Goal: Find specific page/section: Find specific page/section

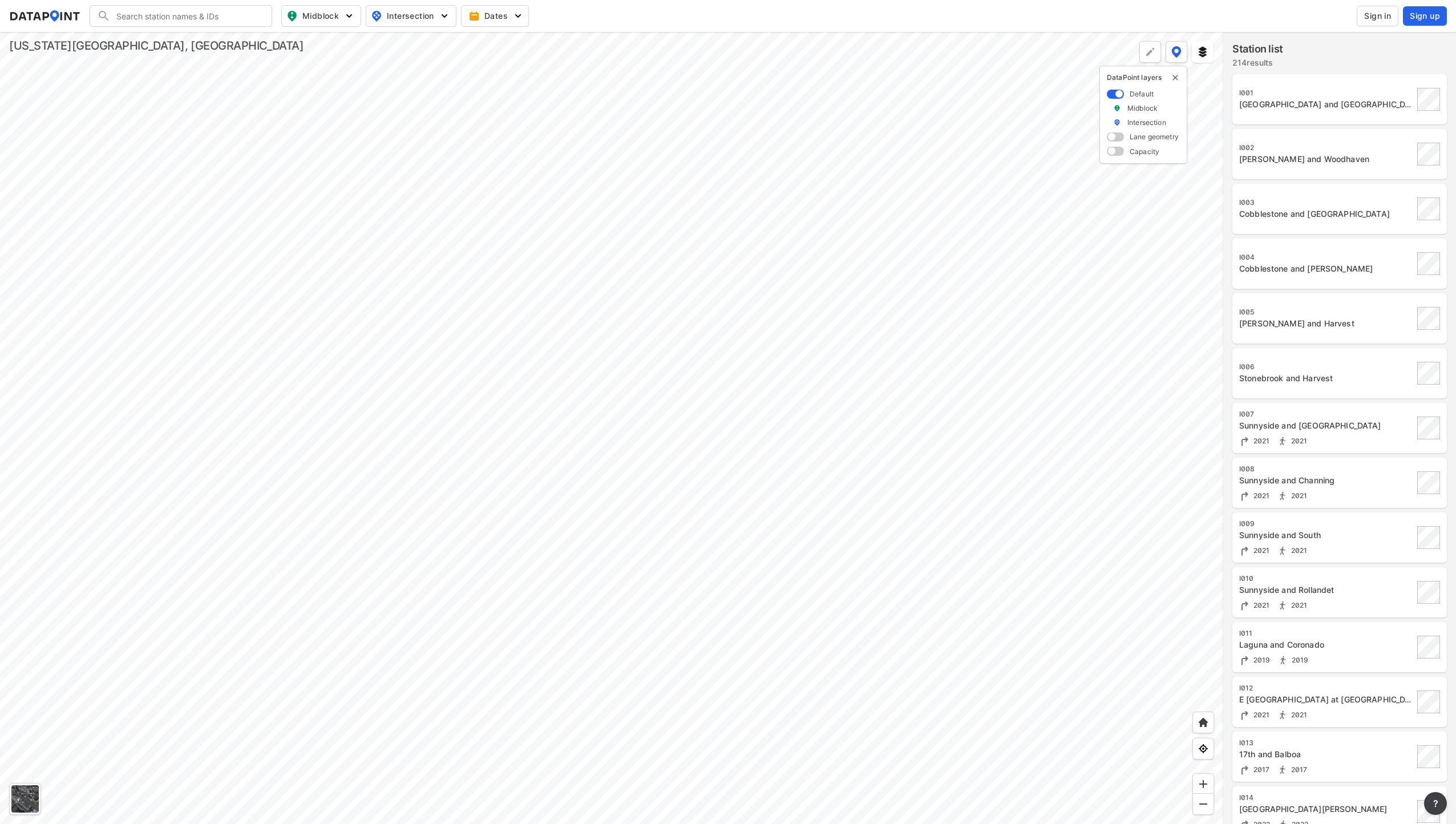
click at [678, 323] on div at bounding box center [611, 428] width 1223 height 792
click at [1054, 426] on div at bounding box center [611, 428] width 1223 height 792
click at [704, 556] on div at bounding box center [611, 428] width 1223 height 792
click at [615, 365] on div at bounding box center [611, 428] width 1223 height 792
click at [506, 15] on span "Dates" at bounding box center [496, 16] width 50 height 11
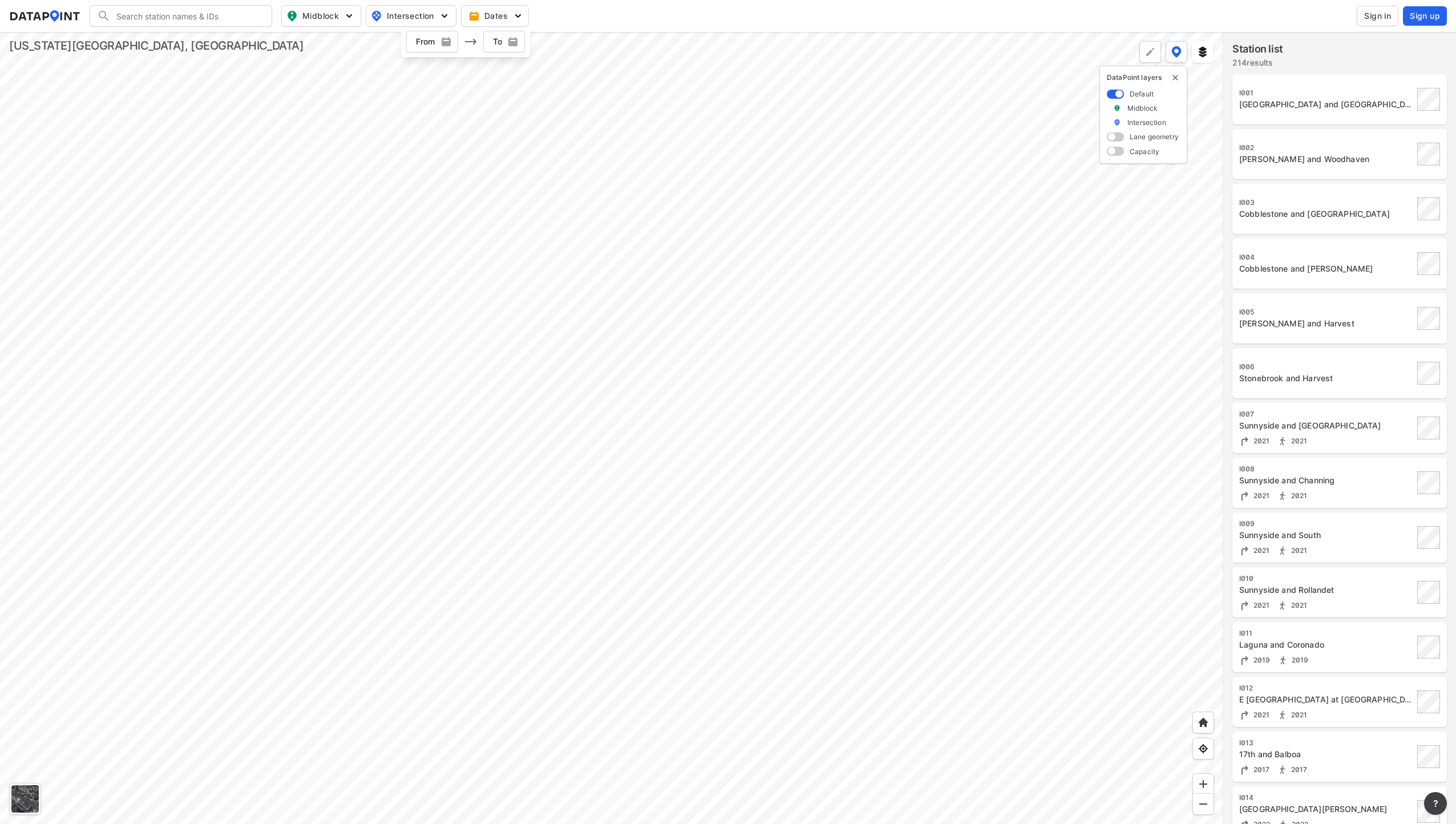
click at [448, 41] on img "button" at bounding box center [446, 42] width 11 height 11
click at [397, 263] on div "2023" at bounding box center [392, 261] width 29 height 19
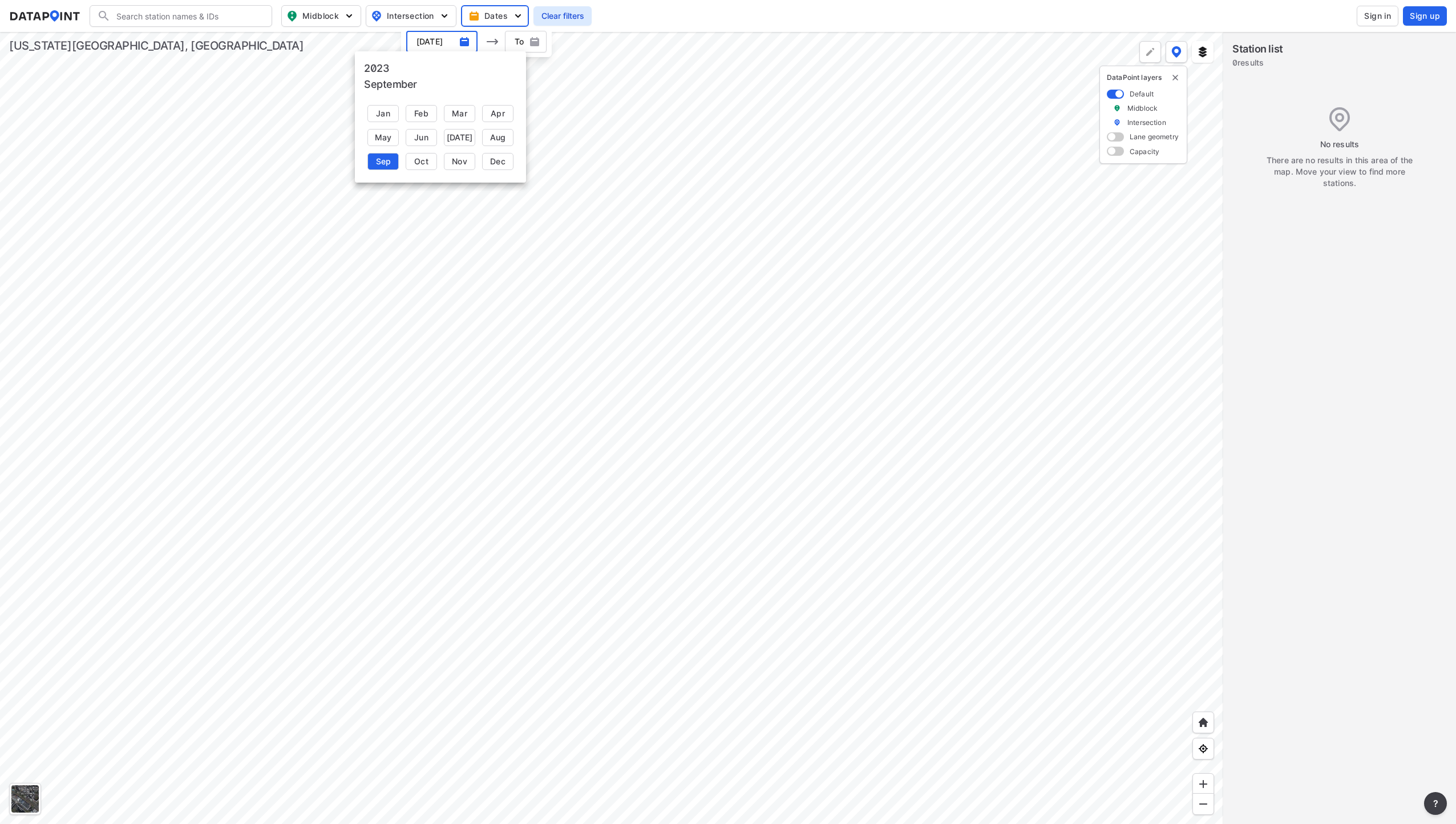
click at [378, 68] on h6 "2023" at bounding box center [376, 69] width 25 height 16
click at [486, 258] on div "2025" at bounding box center [488, 260] width 29 height 19
click at [386, 160] on div "Sep" at bounding box center [383, 162] width 31 height 17
click at [529, 44] on img "button" at bounding box center [535, 42] width 11 height 11
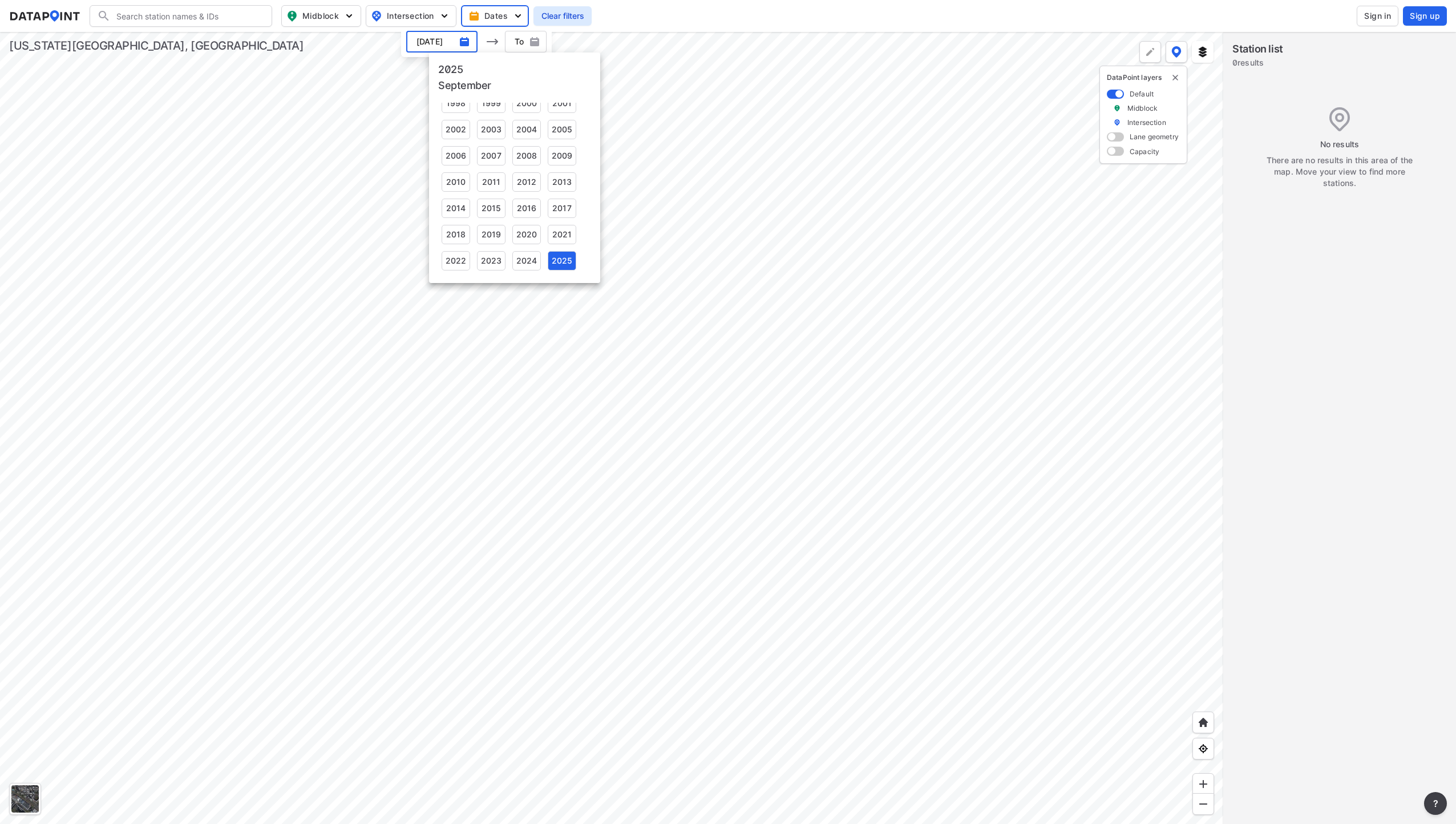
click at [458, 44] on div at bounding box center [728, 412] width 1456 height 824
click at [458, 39] on input "[DATE]" at bounding box center [441, 42] width 48 height 20
click at [461, 42] on img "button" at bounding box center [464, 42] width 11 height 11
click at [415, 259] on div "2023" at bounding box center [417, 260] width 29 height 19
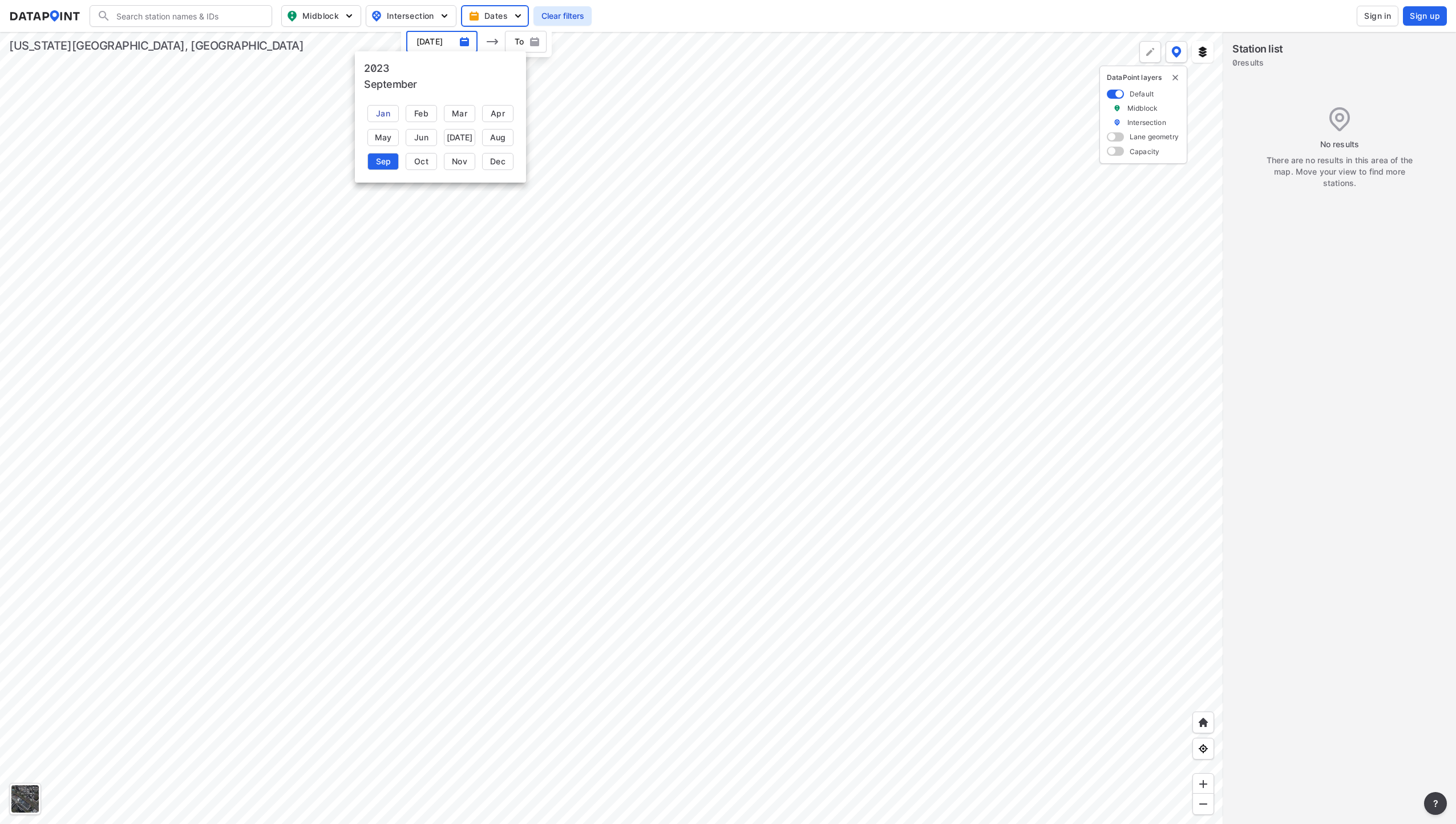
click at [385, 116] on div "Jan" at bounding box center [383, 113] width 31 height 17
type input "[DATE]"
click at [517, 40] on span "button" at bounding box center [525, 42] width 42 height 11
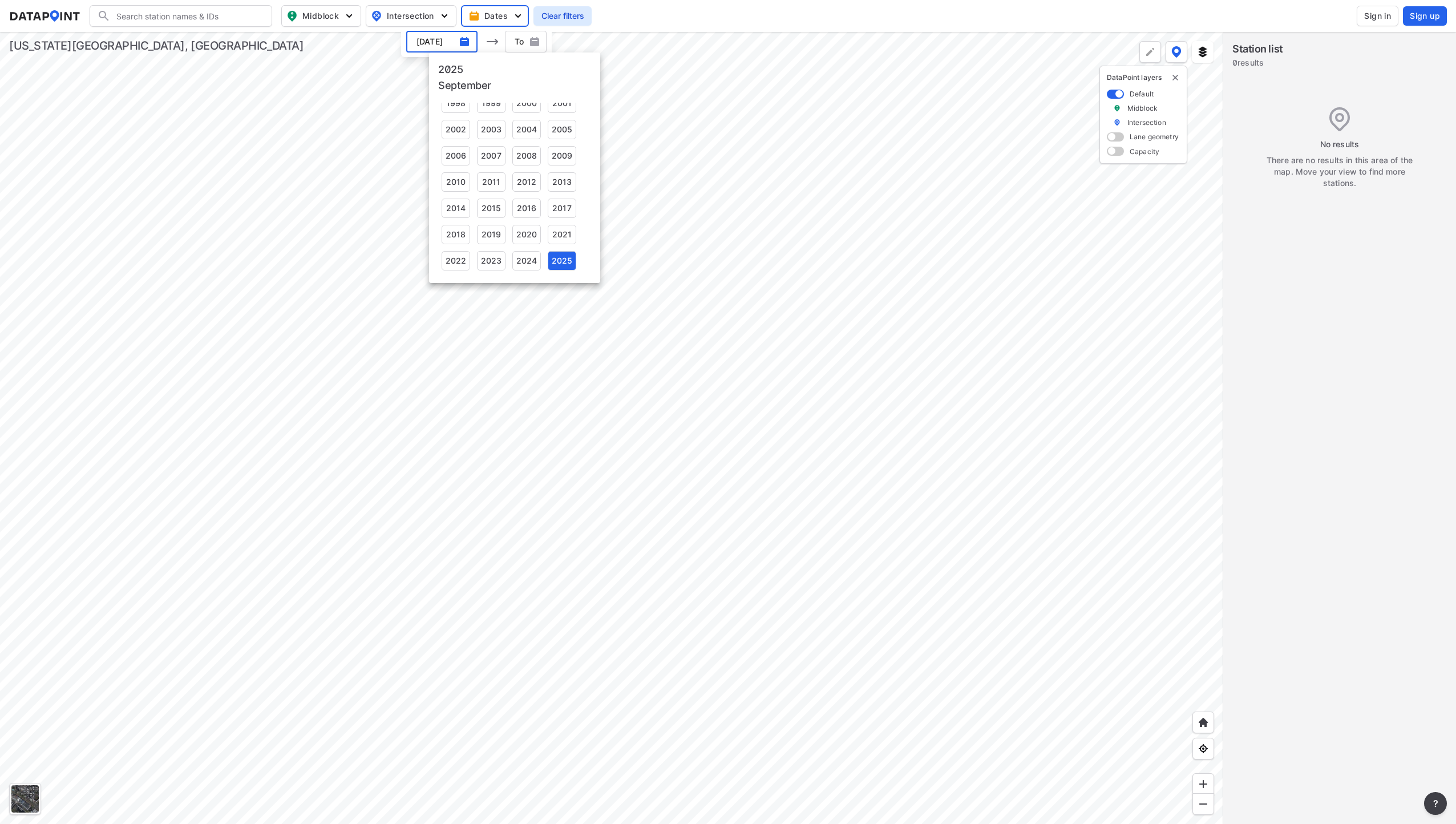
click at [564, 263] on div "2025" at bounding box center [561, 261] width 29 height 19
type input "[DATE]"
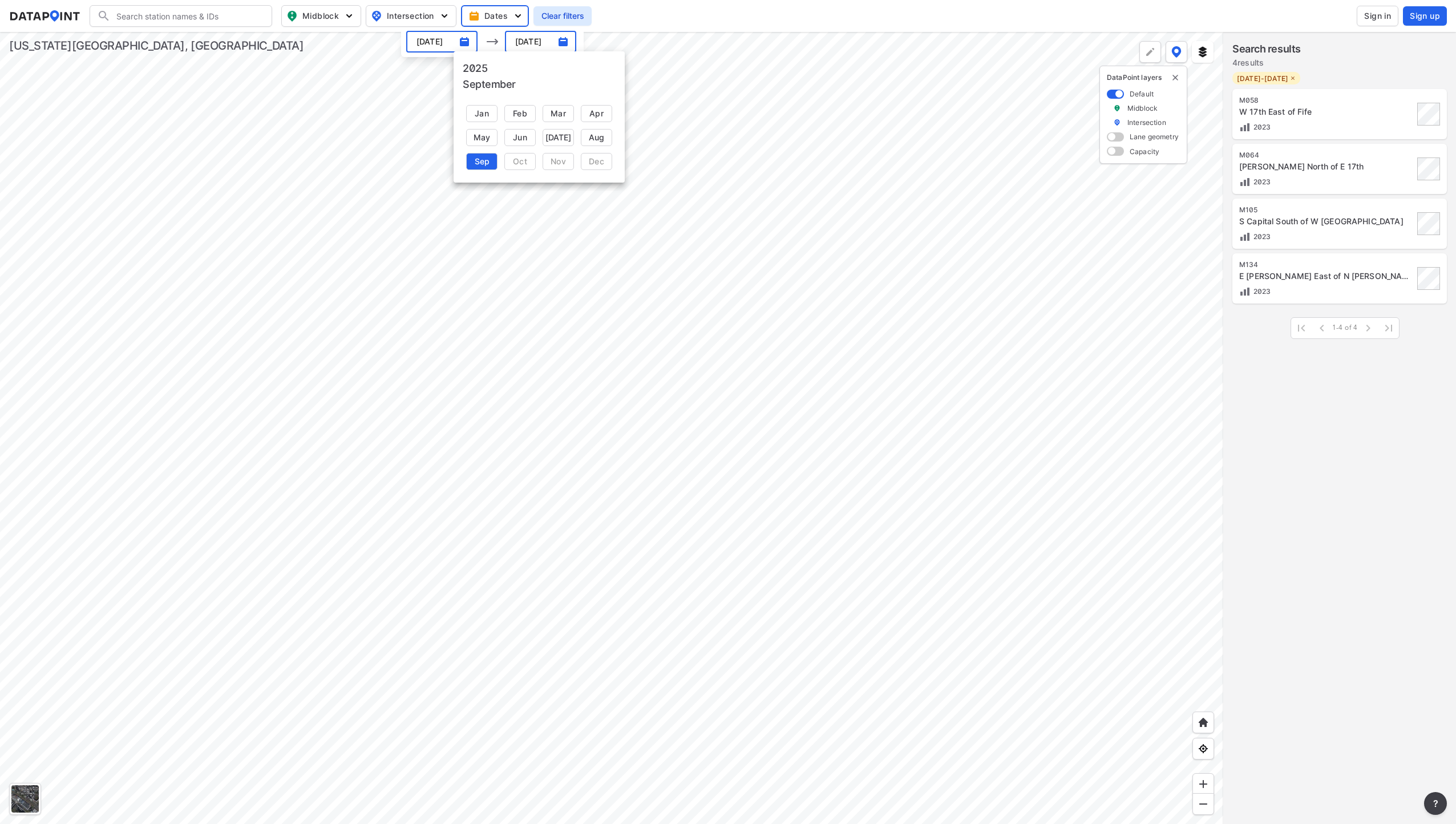
click at [489, 161] on div "Sep" at bounding box center [482, 162] width 31 height 17
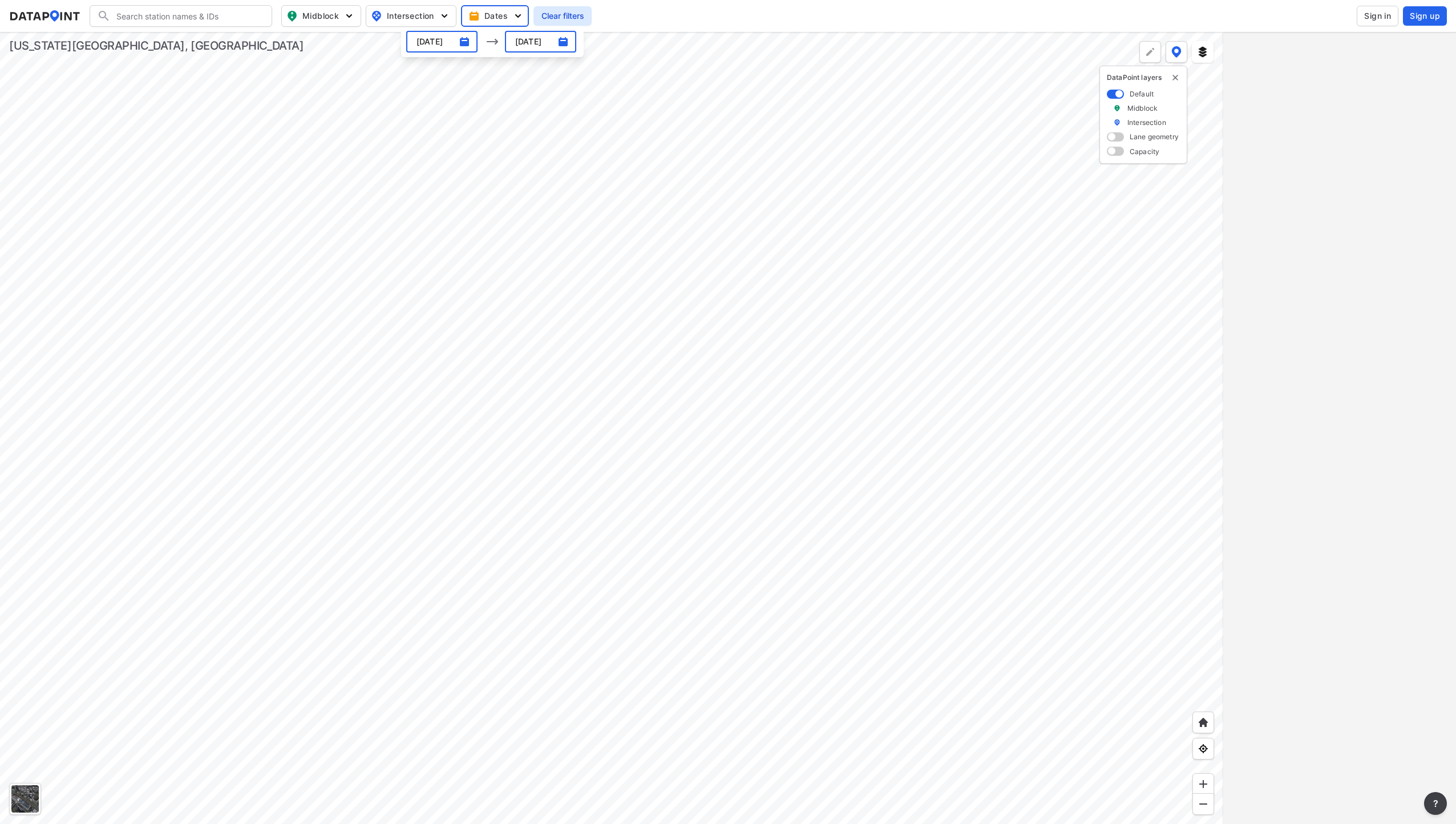
click at [859, 465] on div at bounding box center [611, 428] width 1223 height 792
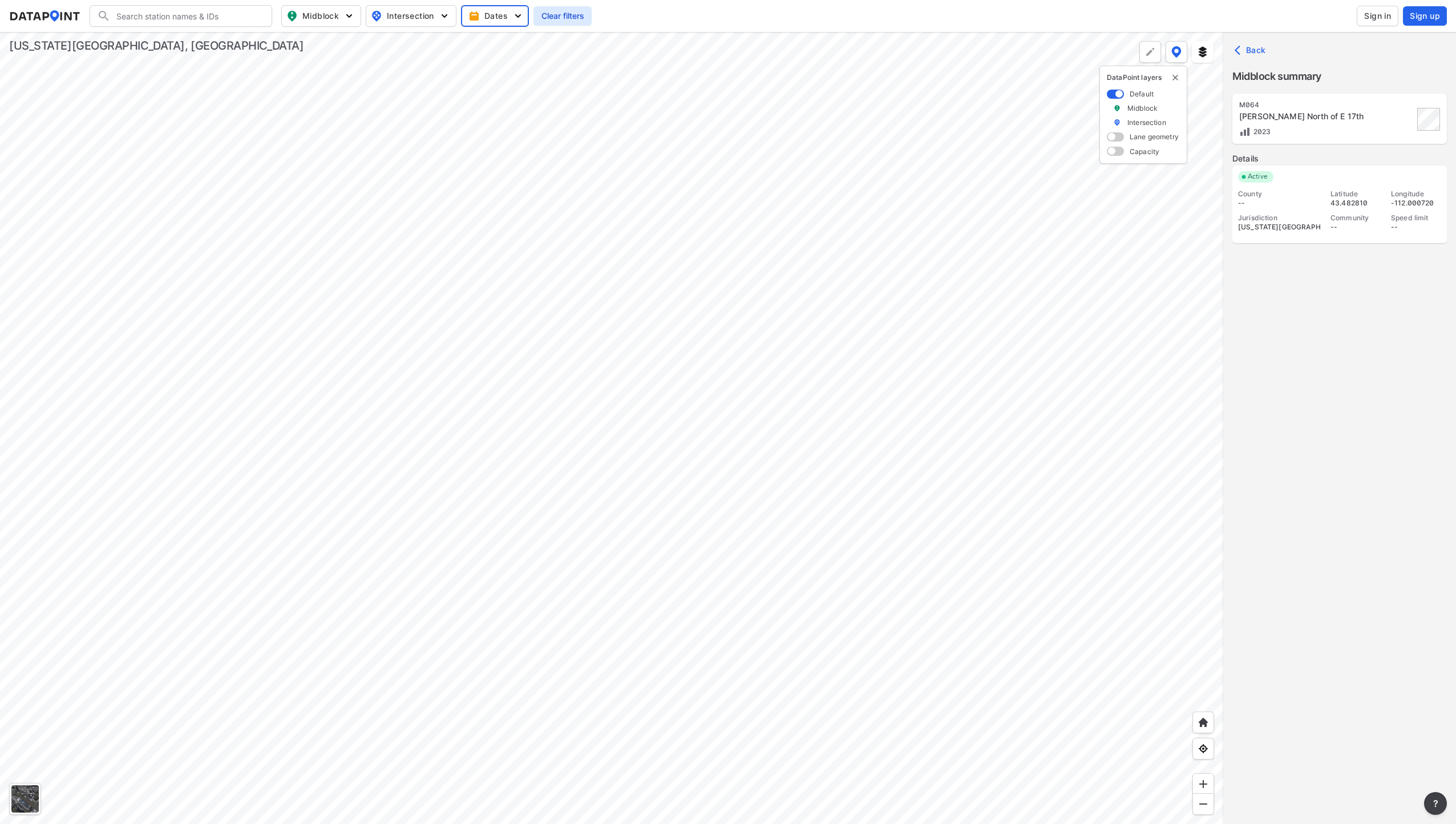
click at [569, 19] on span "Clear filters" at bounding box center [562, 16] width 45 height 11
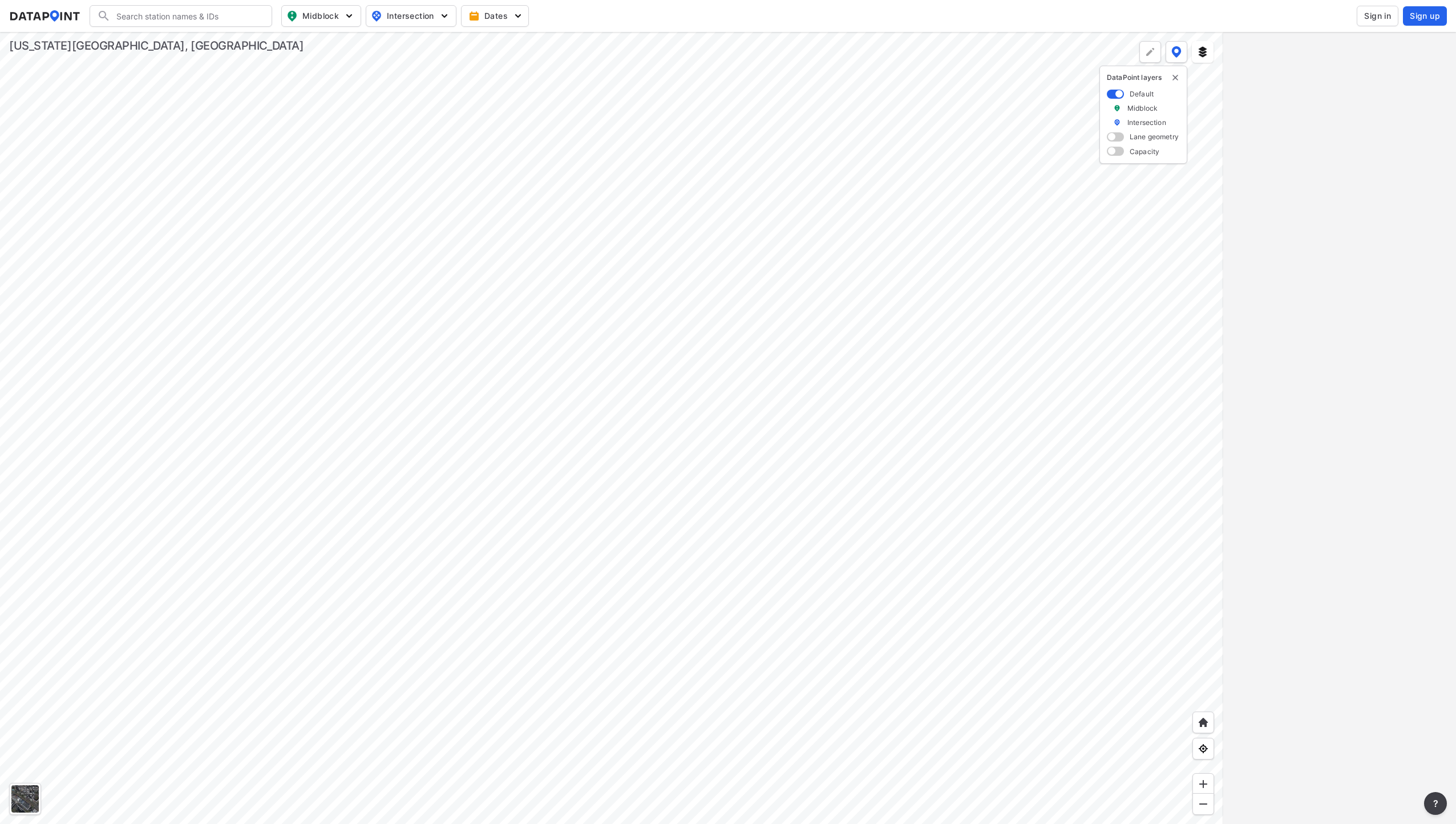
click at [696, 386] on div at bounding box center [611, 428] width 1223 height 792
